Goal: Check status: Check status

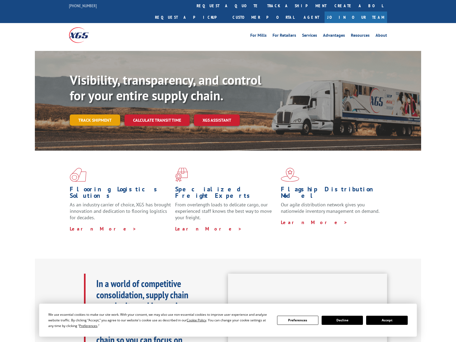
click at [81, 114] on link "Track shipment" at bounding box center [95, 119] width 50 height 11
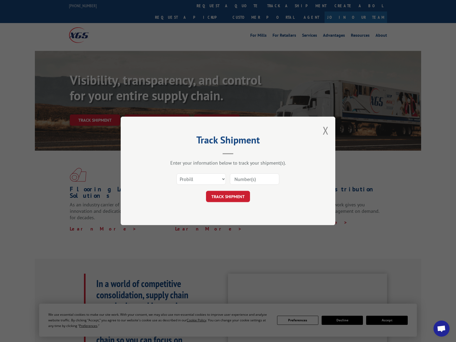
click at [266, 179] on input at bounding box center [254, 179] width 49 height 11
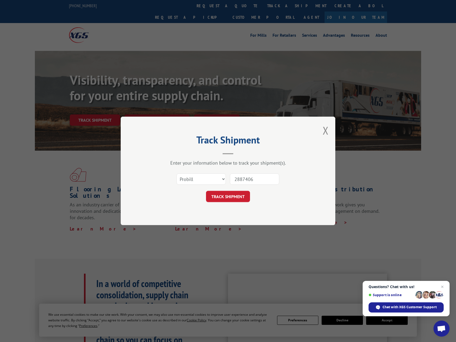
type input "28874067"
click button "TRACK SHIPMENT" at bounding box center [228, 196] width 44 height 11
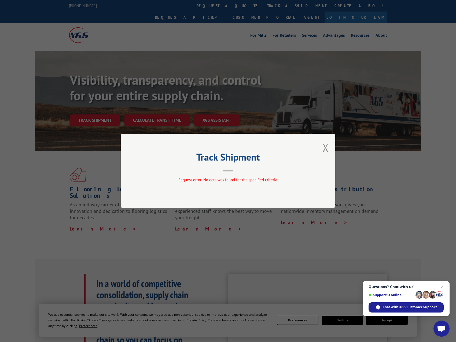
click at [322, 147] on div "Track Shipment Request error: No data was found for the specified criteria." at bounding box center [228, 171] width 214 height 74
click at [324, 148] on button "Close modal" at bounding box center [325, 147] width 6 height 14
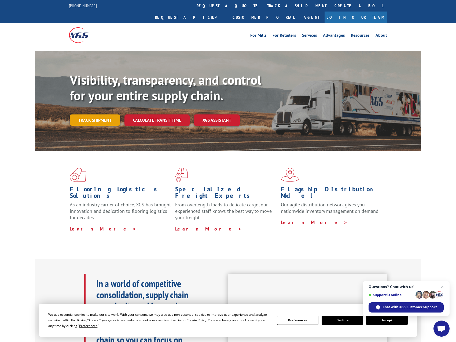
click at [98, 114] on link "Track shipment" at bounding box center [95, 119] width 50 height 11
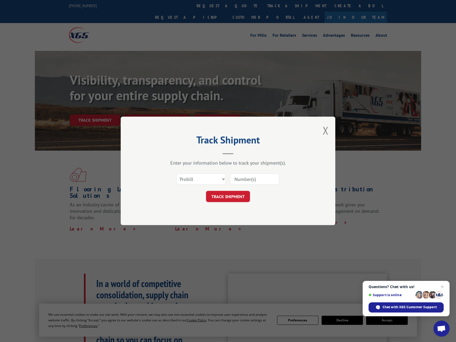
click at [259, 181] on input at bounding box center [254, 179] width 49 height 11
type input "2874067"
click button "TRACK SHIPMENT" at bounding box center [228, 196] width 44 height 11
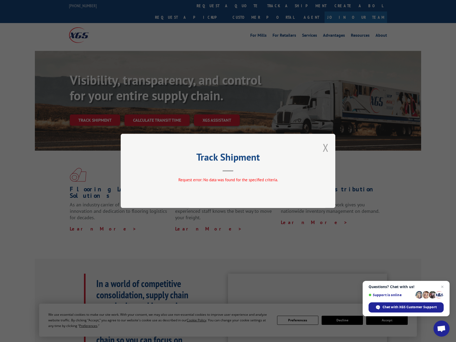
click at [324, 142] on button "Close modal" at bounding box center [325, 147] width 6 height 14
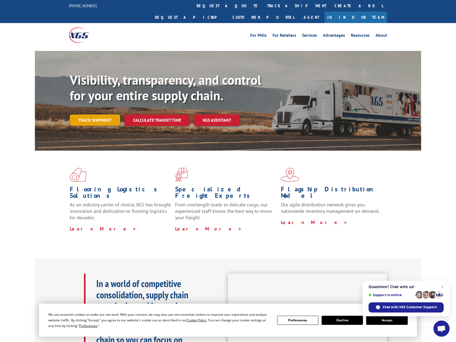
click at [103, 114] on link "Track shipment" at bounding box center [95, 119] width 50 height 11
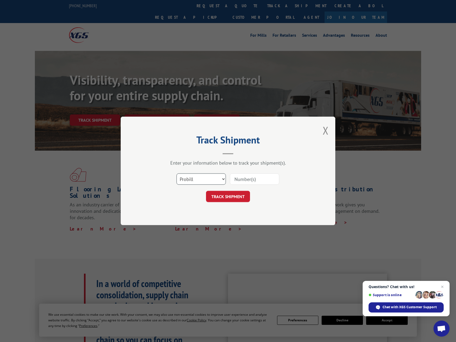
click at [208, 180] on select "Select category... Probill BOL PO" at bounding box center [200, 179] width 49 height 11
select select "bol"
click at [176, 174] on select "Select category... Probill BOL PO" at bounding box center [200, 179] width 49 height 11
click at [272, 173] on div "Select category... Probill BOL PO" at bounding box center [227, 179] width 161 height 18
click at [268, 182] on input at bounding box center [254, 179] width 49 height 11
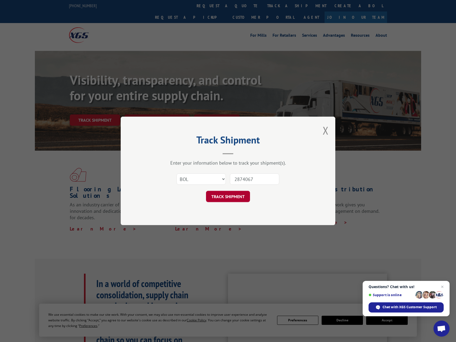
type input "2874067"
click at [232, 194] on button "TRACK SHIPMENT" at bounding box center [228, 196] width 44 height 11
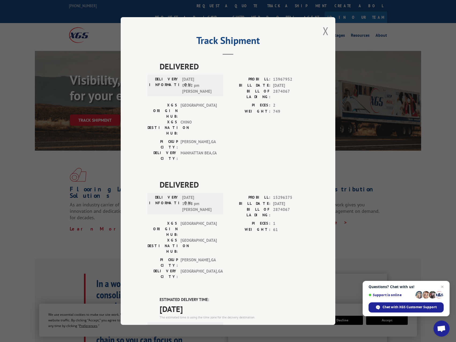
scroll to position [122, 0]
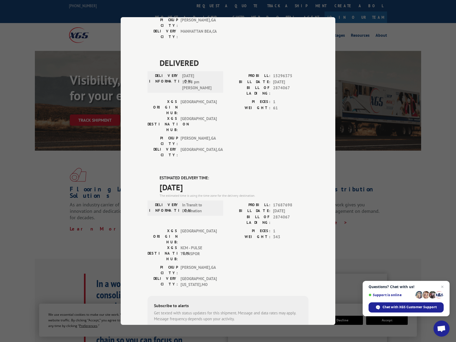
click at [372, 201] on div "Track Shipment DELIVERED DELIVERY INFORMATION: [DATE] 01:12 pm [PERSON_NAME] PR…" at bounding box center [228, 171] width 456 height 342
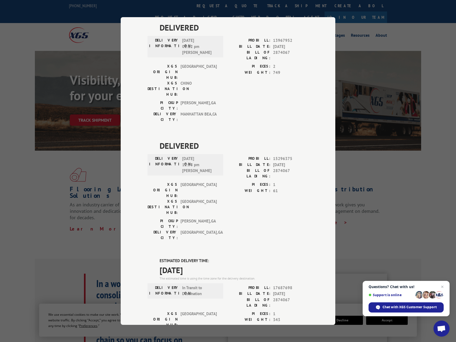
scroll to position [0, 0]
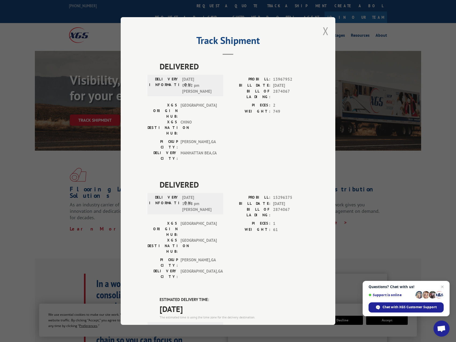
click at [323, 34] on button "Close modal" at bounding box center [325, 31] width 6 height 14
